Goal: Find contact information: Find contact information

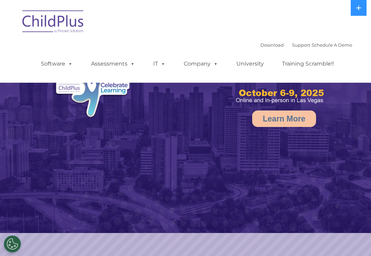
select select "MEDIUM"
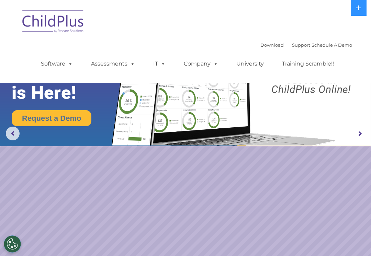
click at [360, 137] on rs-arrow at bounding box center [359, 134] width 14 height 14
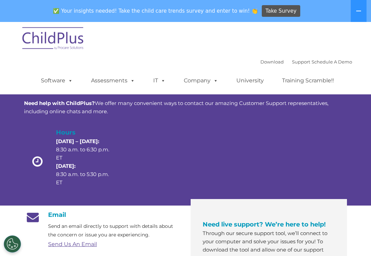
click at [344, 130] on div "Hours Monday – Thursday: 8:30 a.m. to 6:30 p.m. ET Friday: 8:30 a.m. to 5:30 p.…" at bounding box center [185, 163] width 323 height 71
click at [338, 129] on div "Hours Monday – Thursday: 8:30 a.m. to 6:30 p.m. ET Friday: 8:30 a.m. to 5:30 p.…" at bounding box center [185, 163] width 323 height 71
click at [336, 127] on div "Customer Support Need help with ChildPlus? We offer many convenient ways to con…" at bounding box center [185, 135] width 323 height 125
click at [333, 128] on div "Hours Monday – Thursday: 8:30 a.m. to 6:30 p.m. ET Friday: 8:30 a.m. to 5:30 p.…" at bounding box center [185, 163] width 323 height 71
click at [335, 126] on div "Customer Support Need help with ChildPlus? We offer many convenient ways to con…" at bounding box center [185, 135] width 323 height 125
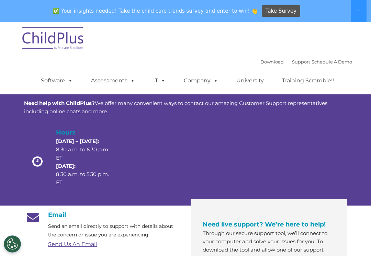
click at [336, 126] on div "Customer Support Need help with ChildPlus? We offer many convenient ways to con…" at bounding box center [185, 135] width 323 height 125
click at [332, 124] on div "Customer Support Need help with ChildPlus? We offer many convenient ways to con…" at bounding box center [185, 135] width 323 height 125
click at [334, 125] on div "Customer Support Need help with ChildPlus? We offer many convenient ways to con…" at bounding box center [185, 135] width 323 height 125
click at [343, 125] on div "Customer Support Need help with ChildPlus? We offer many convenient ways to con…" at bounding box center [185, 135] width 323 height 125
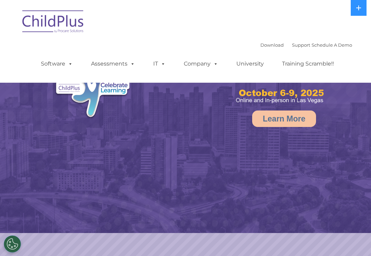
select select "MEDIUM"
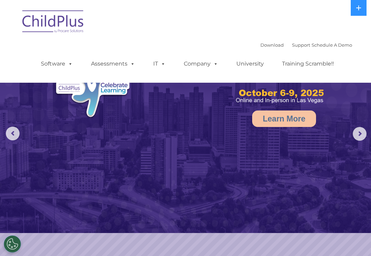
click at [364, 140] on rs-arrow at bounding box center [359, 134] width 14 height 14
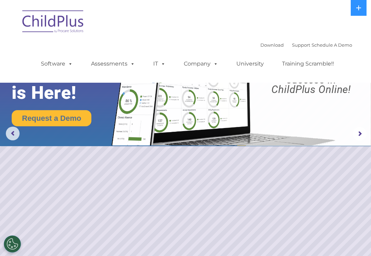
click at [358, 136] on rs-arrow at bounding box center [359, 134] width 14 height 14
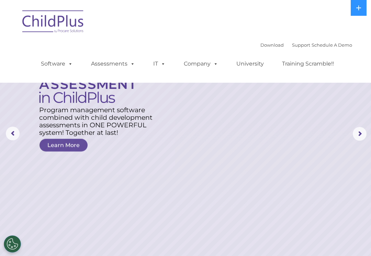
click at [349, 139] on rs-layer at bounding box center [185, 134] width 371 height 268
click at [360, 130] on rs-arrow at bounding box center [359, 134] width 14 height 14
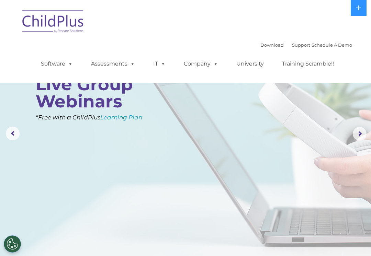
click at [359, 130] on rs-arrow at bounding box center [359, 134] width 14 height 14
click at [360, 130] on rs-arrow at bounding box center [359, 134] width 14 height 14
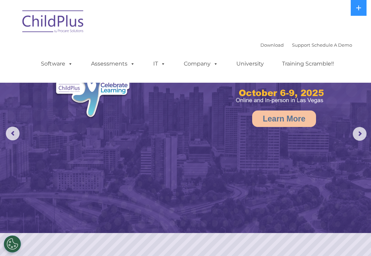
click at [354, 126] on img at bounding box center [185, 116] width 371 height 233
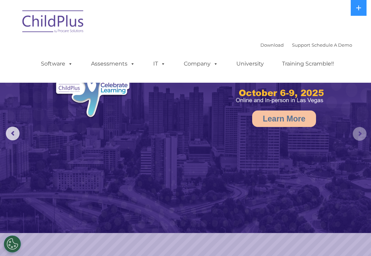
click at [359, 127] on rs-arrow at bounding box center [359, 134] width 14 height 14
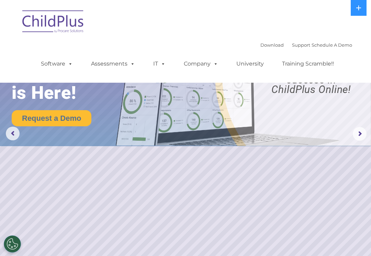
click at [362, 133] on rs-arrow at bounding box center [359, 134] width 14 height 14
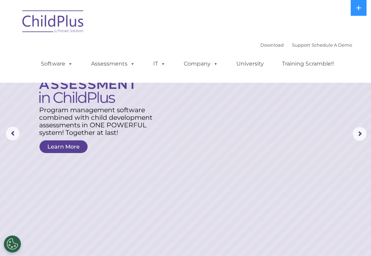
click at [11, 127] on rs-arrow at bounding box center [13, 134] width 14 height 14
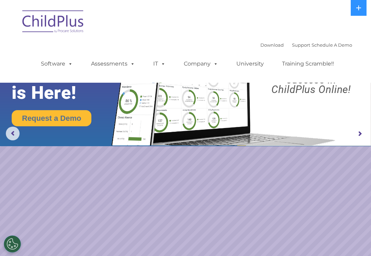
click at [21, 131] on img at bounding box center [185, 73] width 371 height 146
click at [18, 131] on rs-arrow at bounding box center [13, 134] width 14 height 14
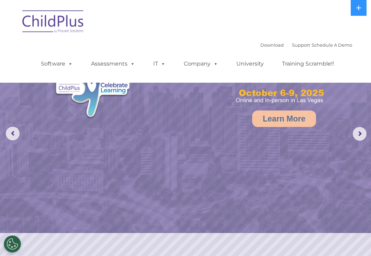
click at [16, 133] on rs-arrow at bounding box center [13, 134] width 14 height 14
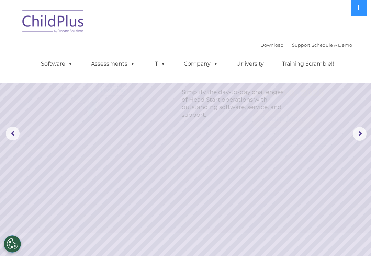
click at [14, 131] on rs-arrow at bounding box center [13, 134] width 14 height 14
click at [26, 133] on rs-slide "Simplify the day-to-day challenges of Head Start operations with outstanding so…" at bounding box center [185, 134] width 371 height 268
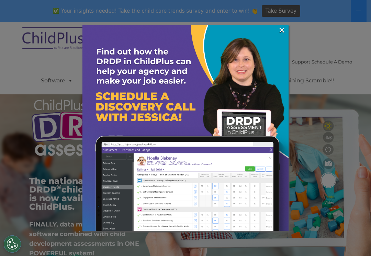
click at [279, 30] on link "×" at bounding box center [282, 30] width 8 height 7
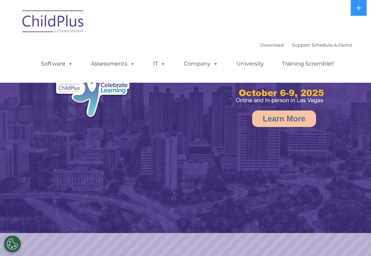
select select "MEDIUM"
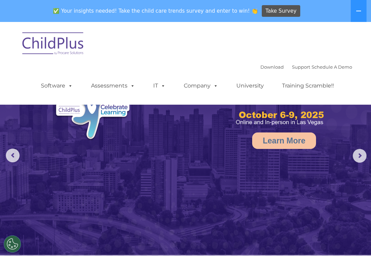
click at [365, 160] on rs-arrow at bounding box center [359, 156] width 14 height 14
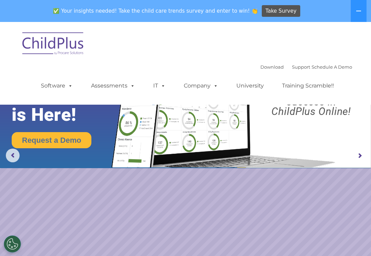
click at [361, 154] on rs-arrow at bounding box center [359, 156] width 14 height 14
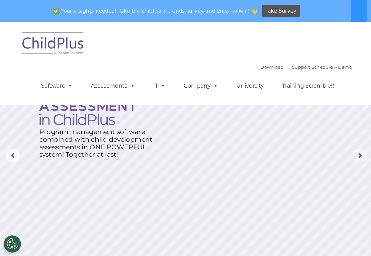
click at [360, 154] on rs-arrow at bounding box center [359, 156] width 14 height 14
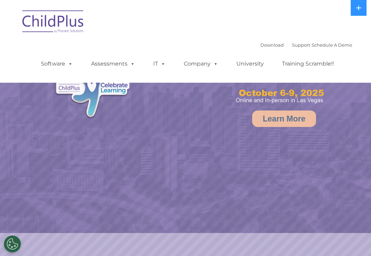
select select "MEDIUM"
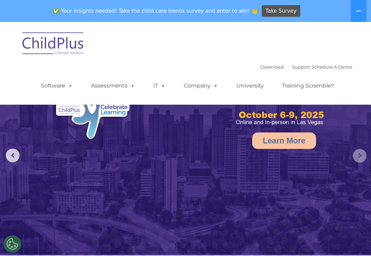
click at [360, 156] on rs-arrow at bounding box center [359, 156] width 14 height 14
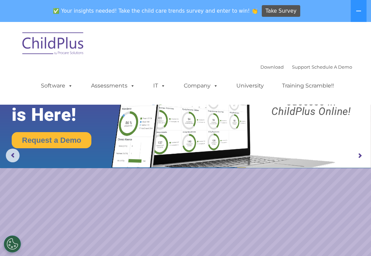
click at [363, 153] on rs-arrow at bounding box center [359, 156] width 14 height 14
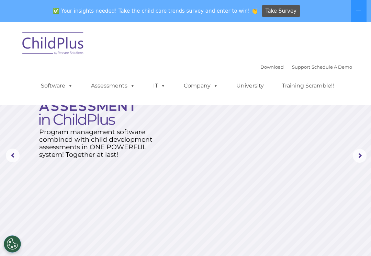
click at [360, 152] on rs-arrow at bounding box center [359, 156] width 14 height 14
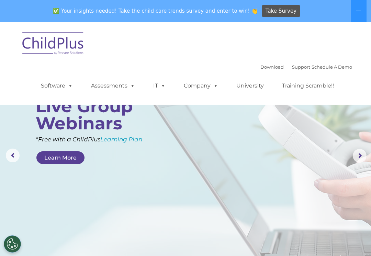
click at [4, 159] on rs-layer at bounding box center [185, 156] width 371 height 268
click at [9, 152] on rs-arrow at bounding box center [13, 156] width 14 height 14
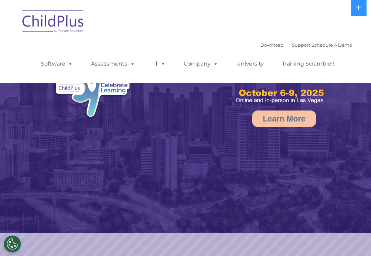
select select "MEDIUM"
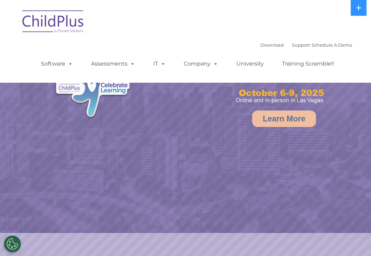
select select "MEDIUM"
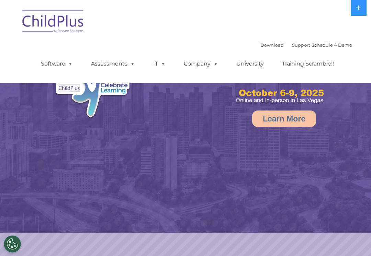
select select "MEDIUM"
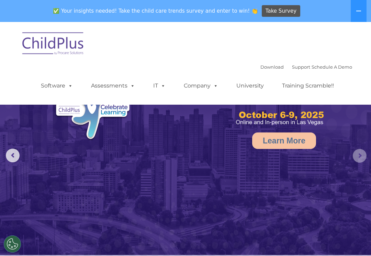
click at [360, 160] on rs-arrow at bounding box center [359, 156] width 14 height 14
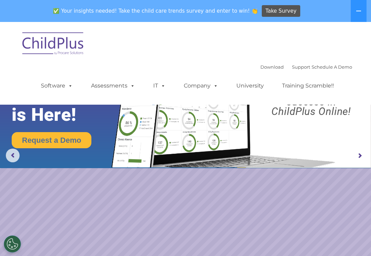
click at [359, 157] on rs-arrow at bounding box center [359, 156] width 14 height 14
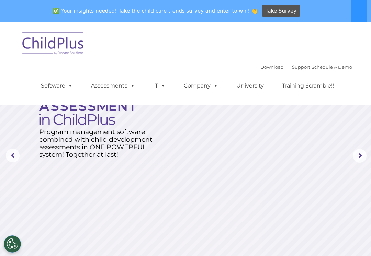
click at [360, 158] on rs-arrow at bounding box center [359, 156] width 14 height 14
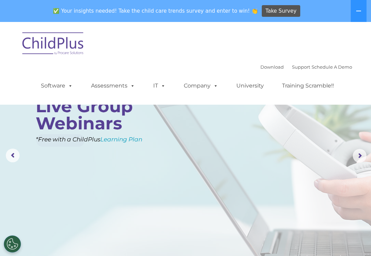
click at [360, 153] on rs-arrow at bounding box center [359, 156] width 14 height 14
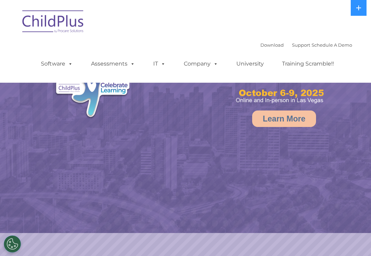
select select "MEDIUM"
